Goal: Find specific page/section: Find specific page/section

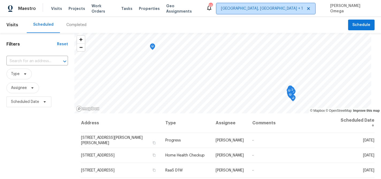
click at [310, 8] on icon at bounding box center [308, 8] width 3 height 3
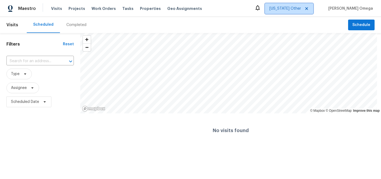
click at [308, 9] on icon at bounding box center [306, 8] width 3 height 3
click at [10, 26] on span "Visits" at bounding box center [12, 25] width 12 height 12
click at [59, 9] on span "Visits" at bounding box center [56, 8] width 11 height 5
click at [301, 9] on span "Alabama Other" at bounding box center [286, 8] width 32 height 5
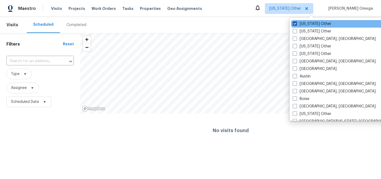
click at [296, 23] on span at bounding box center [295, 23] width 4 height 4
click at [296, 23] on input "Alabama Other" at bounding box center [294, 22] width 3 height 3
checkbox input "true"
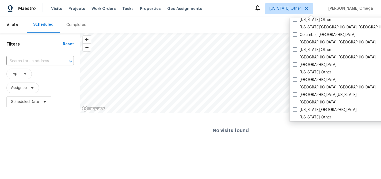
scroll to position [157, 0]
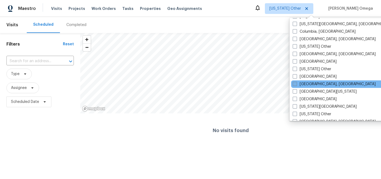
click at [295, 83] on span at bounding box center [295, 84] width 4 height 4
click at [295, 83] on input "Detroit, MI" at bounding box center [294, 82] width 3 height 3
checkbox input "true"
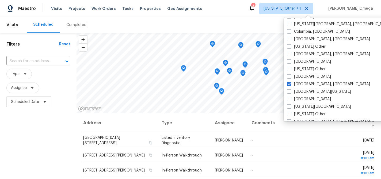
click at [219, 9] on div "Maestro Visits Projects Work Orders Tasks Properties Geo Assignments 3 Alabama …" at bounding box center [190, 8] width 381 height 17
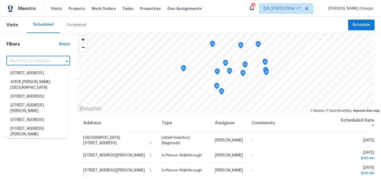
click at [51, 57] on input "text" at bounding box center [30, 61] width 49 height 8
paste input "2939 Dudley St, Dearborn, MI 48124"
type input "2939 Dudley St, Dearborn, MI 48124"
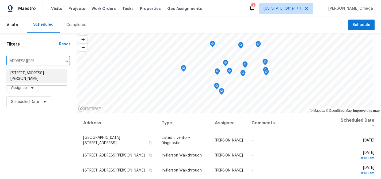
click at [40, 72] on li "2939 Dudley St, Dearborn, MI 48124" at bounding box center [36, 76] width 61 height 14
